Goal: Task Accomplishment & Management: Use online tool/utility

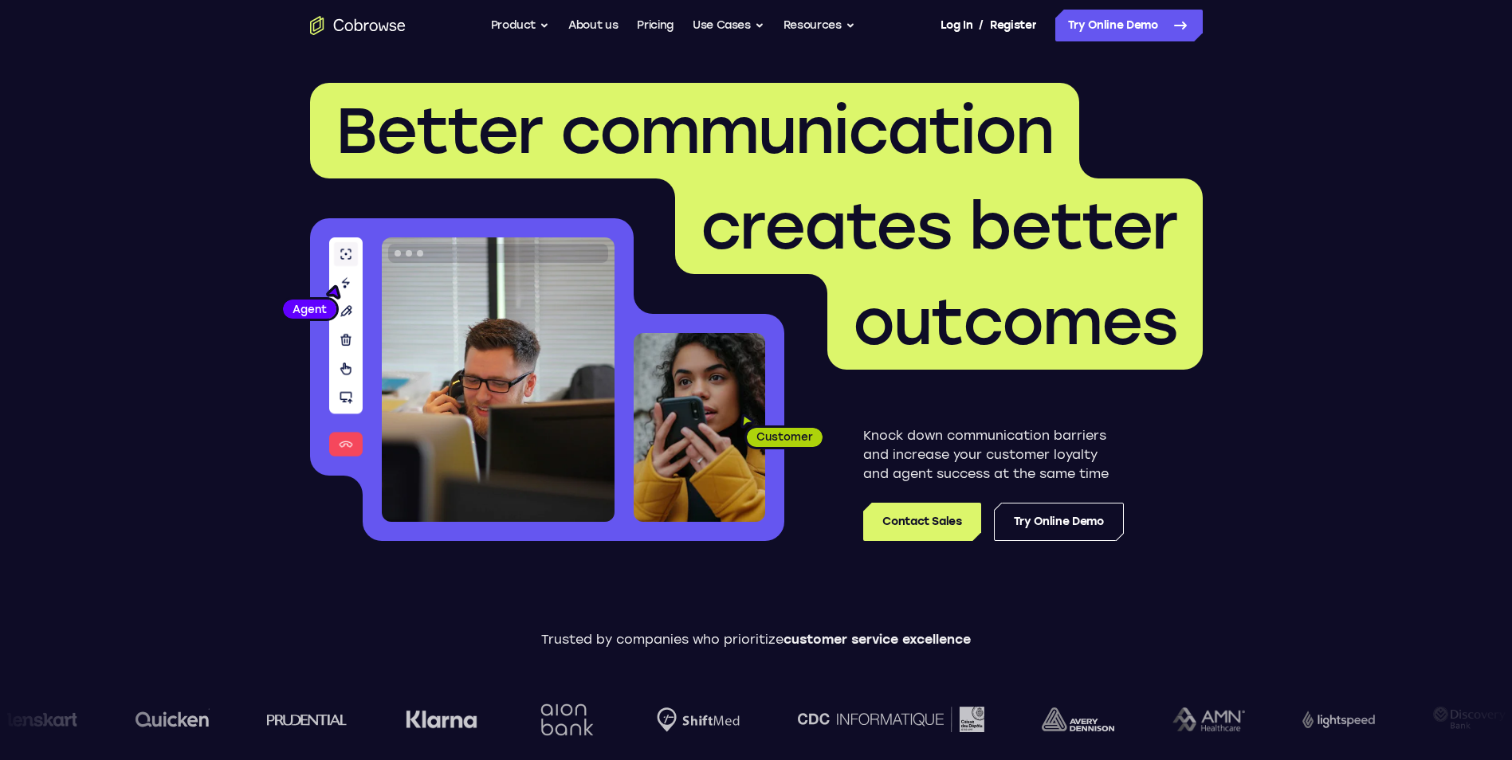
click at [1023, 507] on link "Try Online Demo" at bounding box center [1059, 522] width 130 height 38
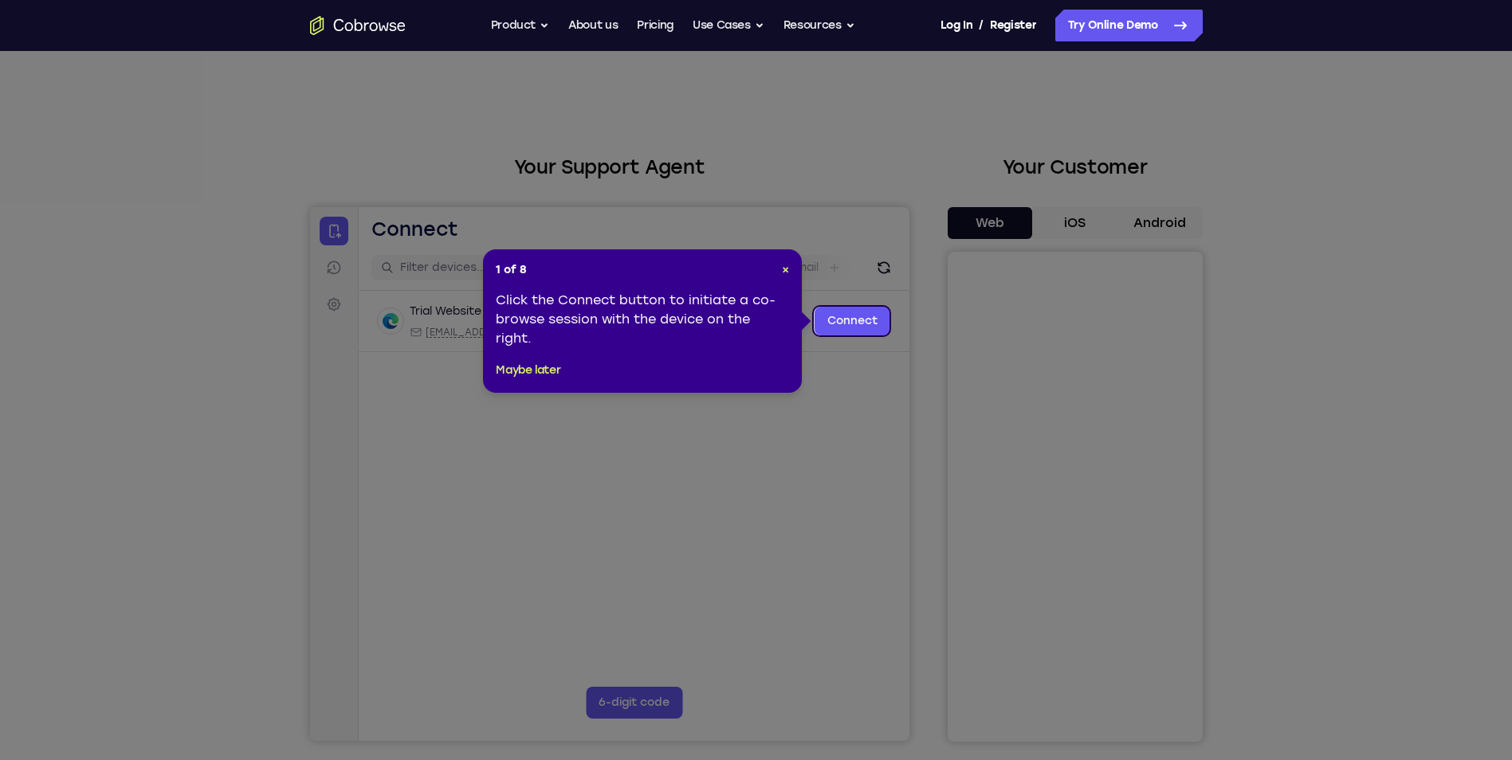
click at [1024, 414] on icon at bounding box center [762, 380] width 1524 height 760
click at [846, 310] on link "Connect" at bounding box center [852, 321] width 76 height 29
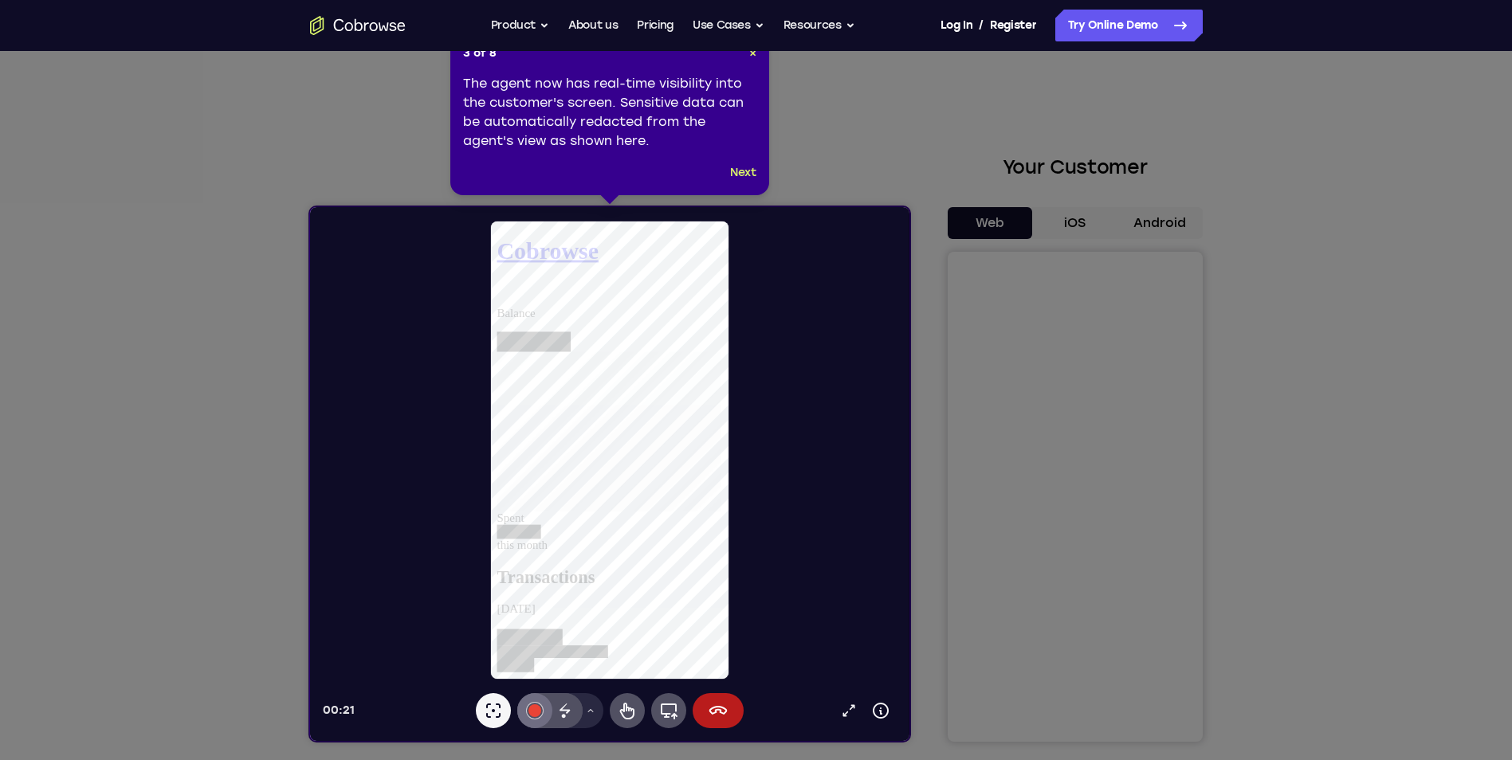
click at [538, 717] on button "#e94435" at bounding box center [533, 710] width 35 height 35
click at [536, 618] on button "Select color #10b5cb" at bounding box center [534, 619] width 16 height 16
click at [987, 614] on icon at bounding box center [762, 380] width 1524 height 760
click at [715, 713] on icon at bounding box center [718, 710] width 18 height 9
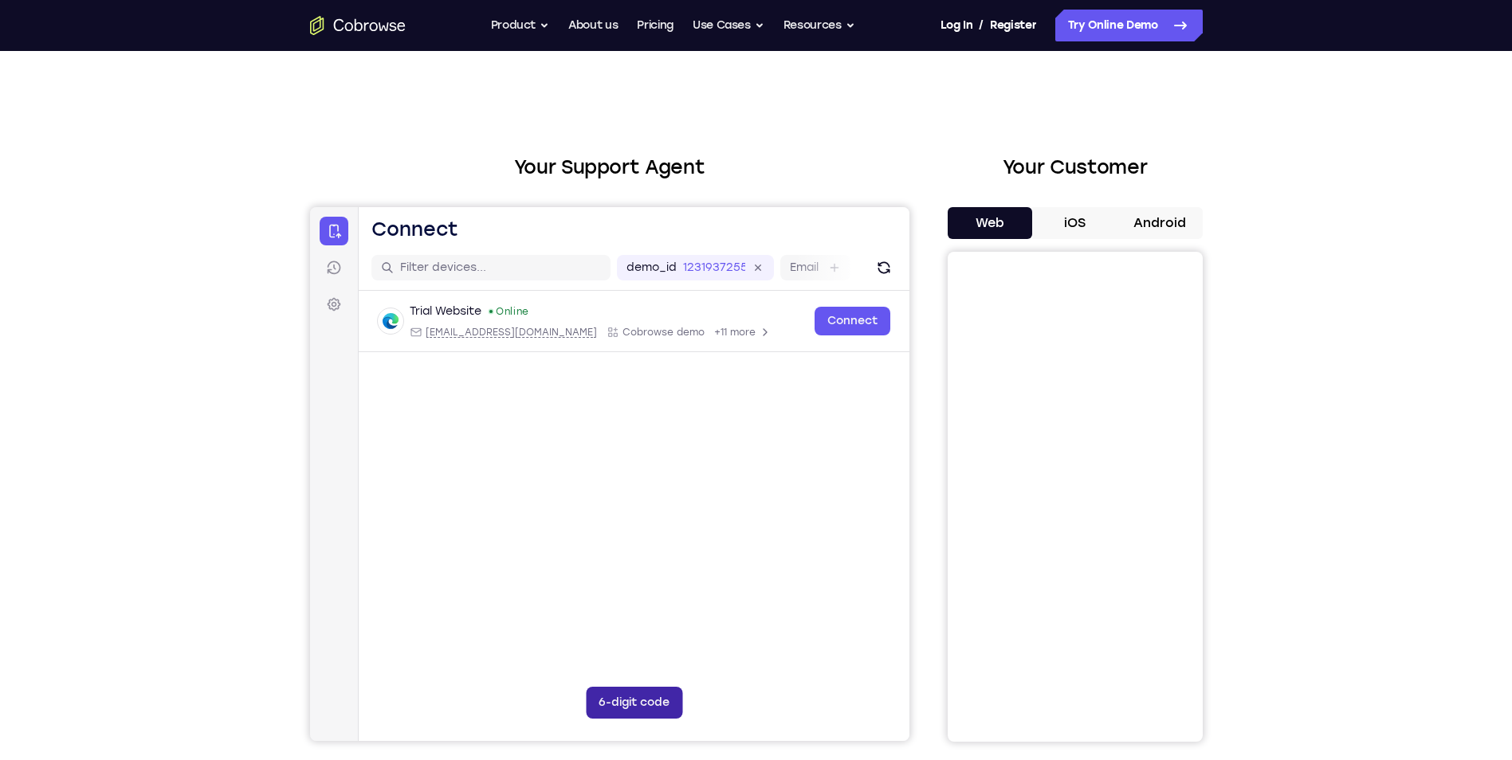
click at [605, 709] on button "6-digit code" at bounding box center [633, 703] width 96 height 32
click at [683, 697] on input "Code entry digit 6" at bounding box center [695, 703] width 32 height 32
type input "0"
type input "7"
click at [493, 704] on input "Code entry digit 1" at bounding box center [504, 703] width 32 height 32
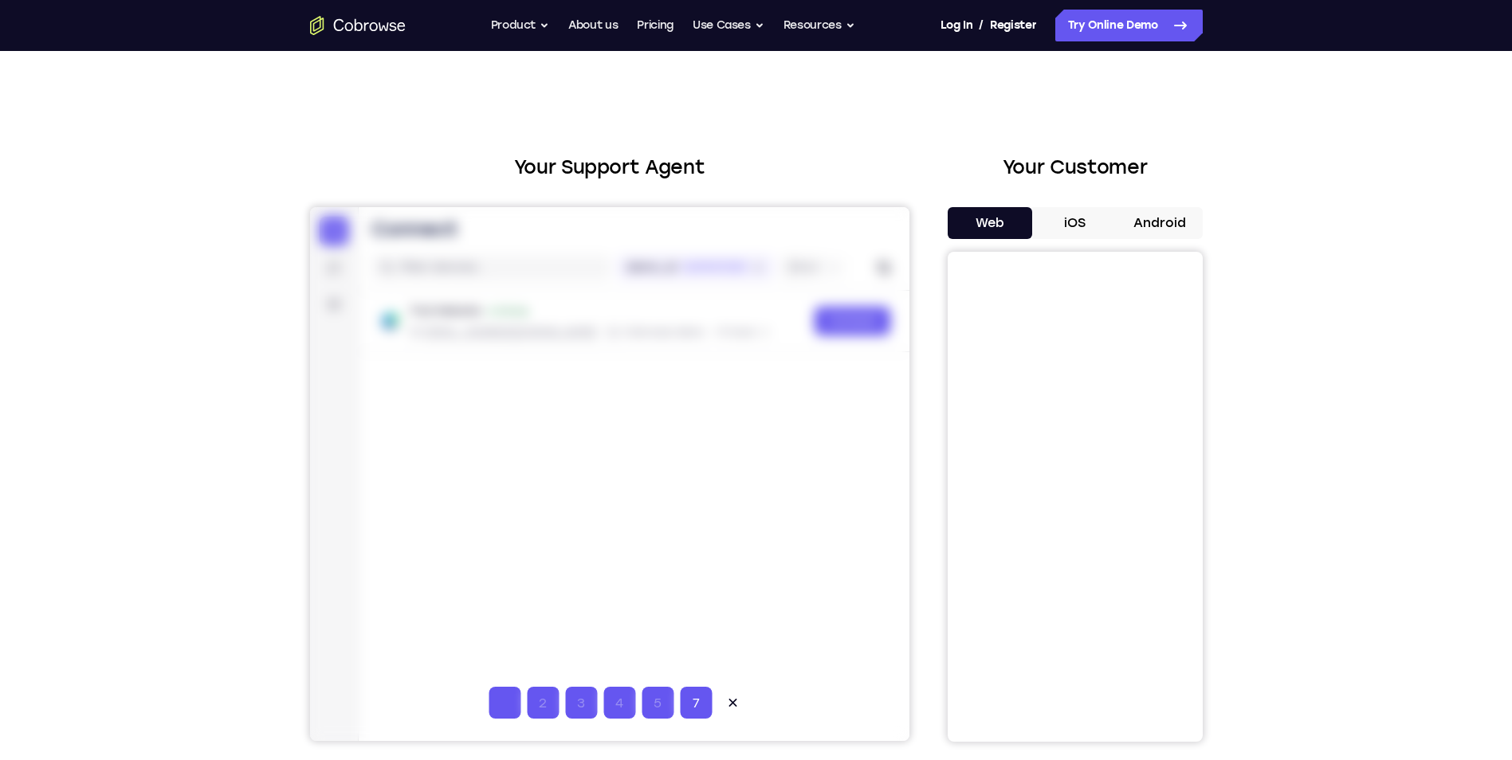
type input "0"
type input "2"
type input "4"
type input "6"
type input "8"
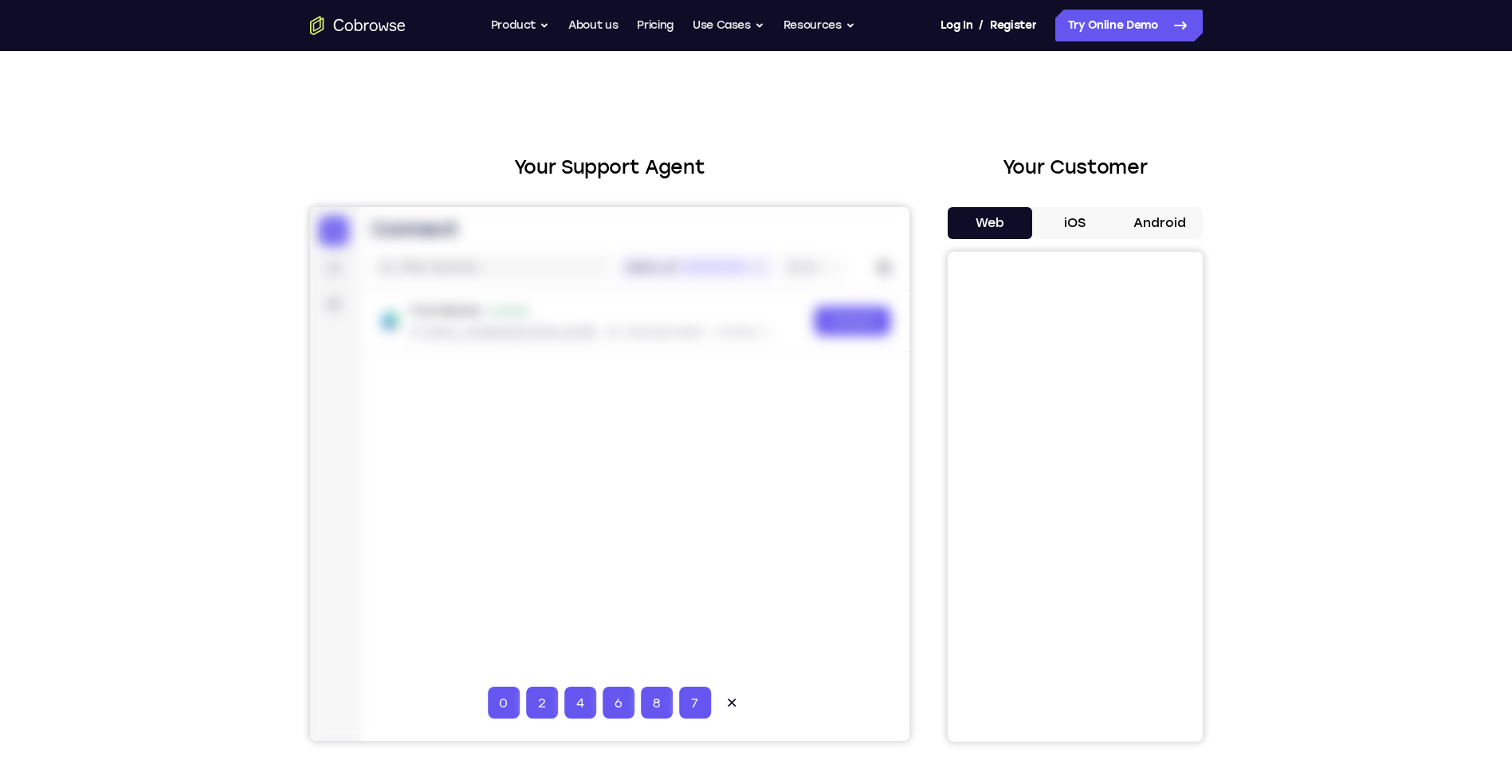
type input "0"
click at [732, 703] on icon at bounding box center [732, 703] width 16 height 16
click at [720, 705] on div at bounding box center [608, 474] width 599 height 534
click at [653, 703] on button "6-digit code" at bounding box center [633, 703] width 96 height 32
type input "1"
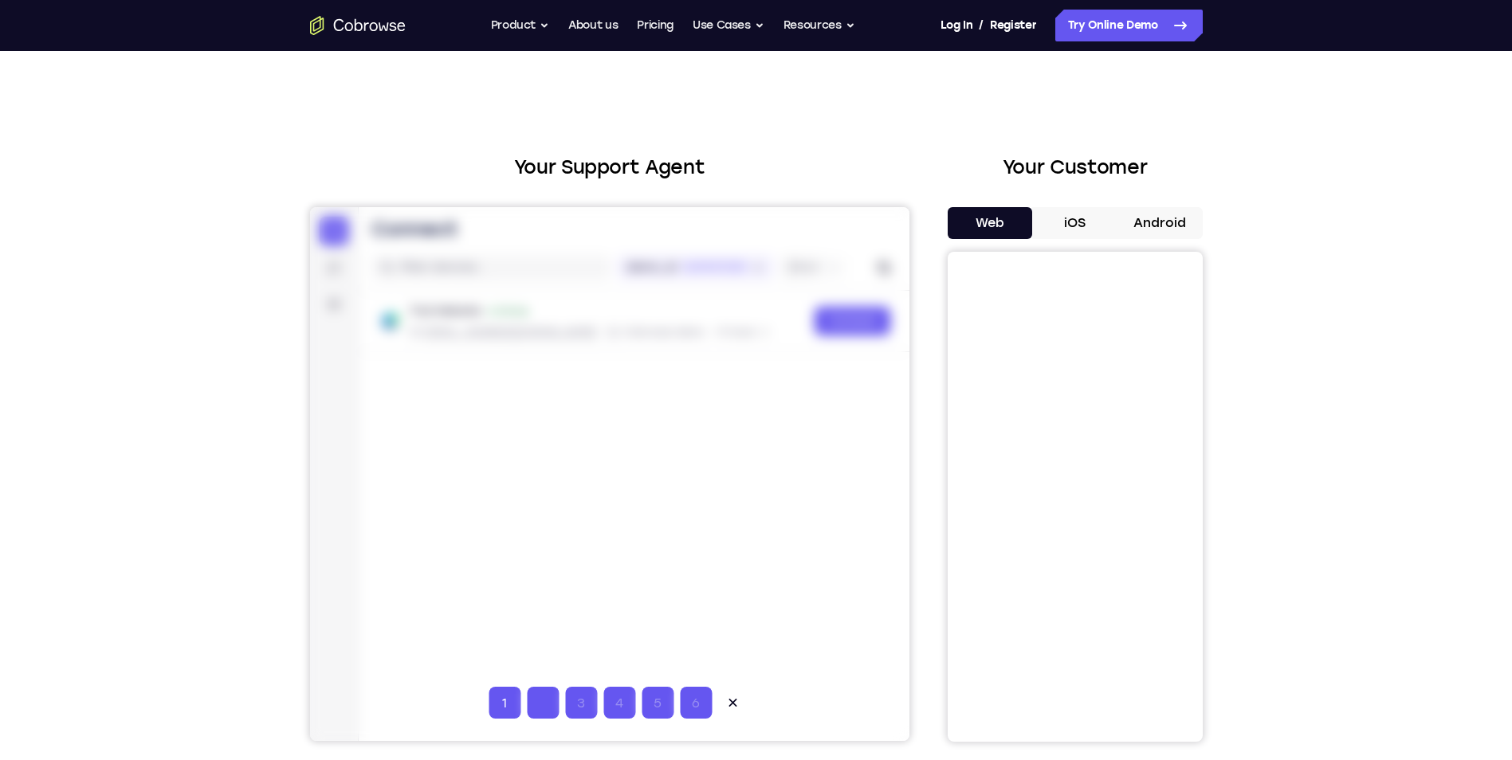
type input "2"
type input "3"
type input "4"
type input "5"
type input "6"
